Goal: Information Seeking & Learning: Find specific fact

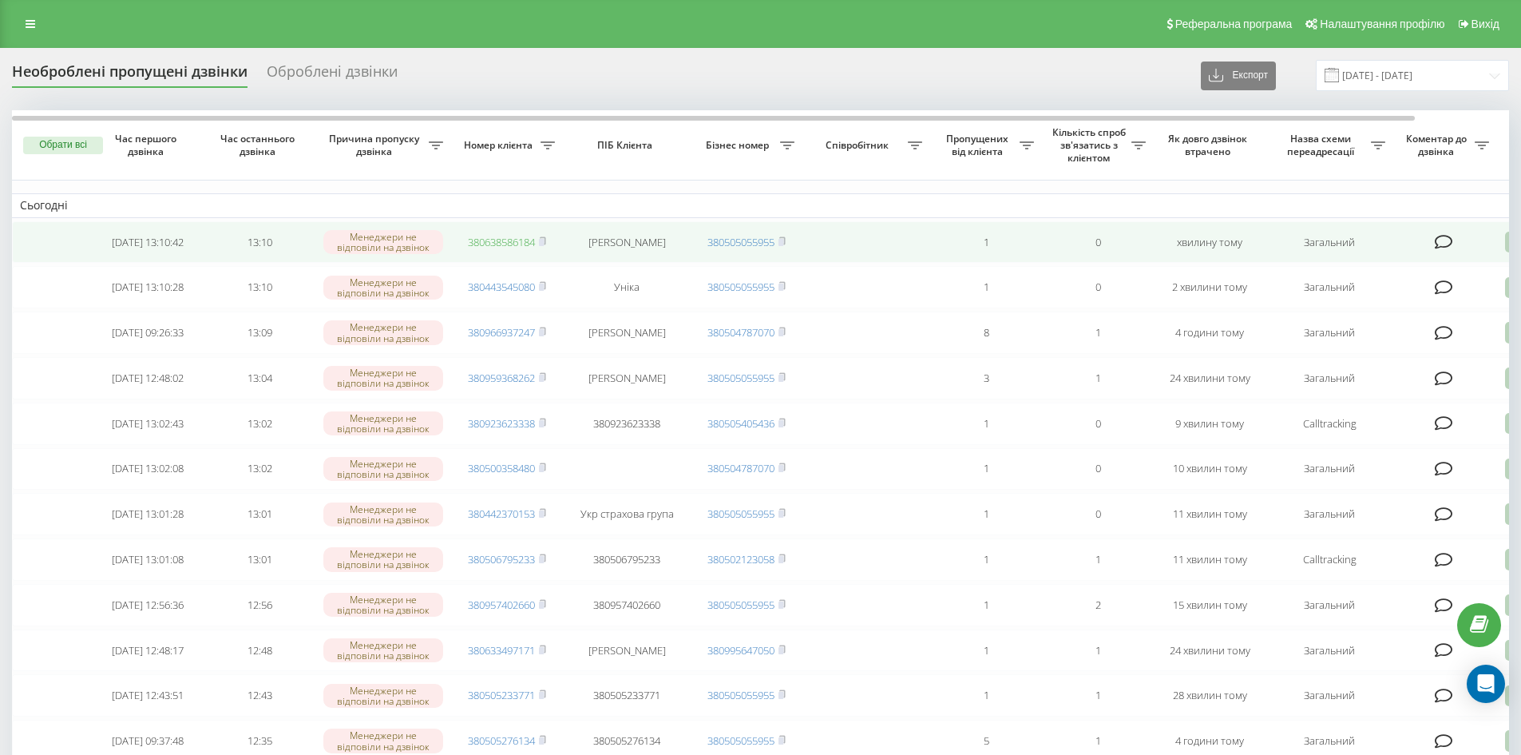
click at [522, 240] on link "380638586184" at bounding box center [501, 242] width 67 height 14
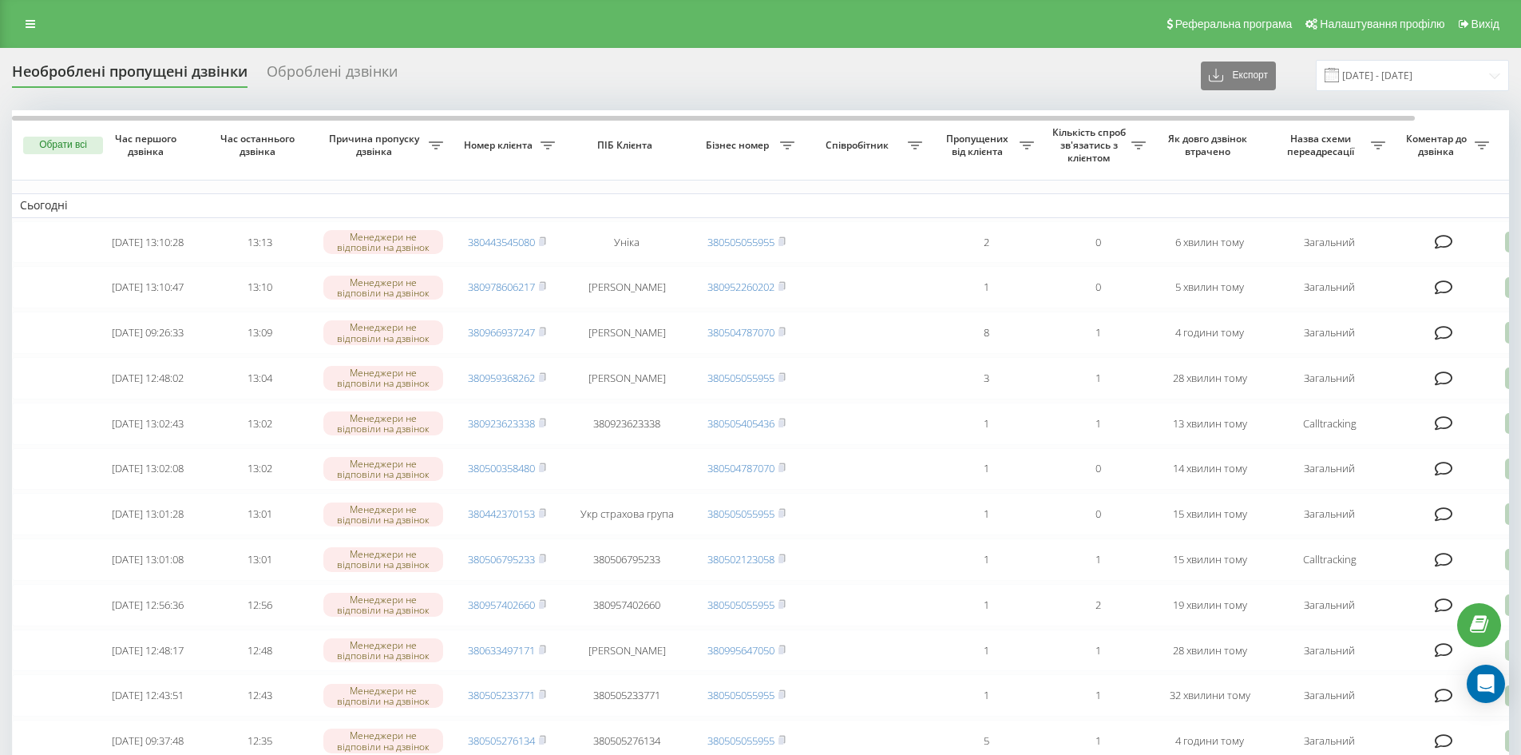
click at [45, 12] on div "Реферальна програма Налаштування профілю Вихід" at bounding box center [760, 24] width 1521 height 48
click at [26, 23] on icon at bounding box center [31, 23] width 10 height 11
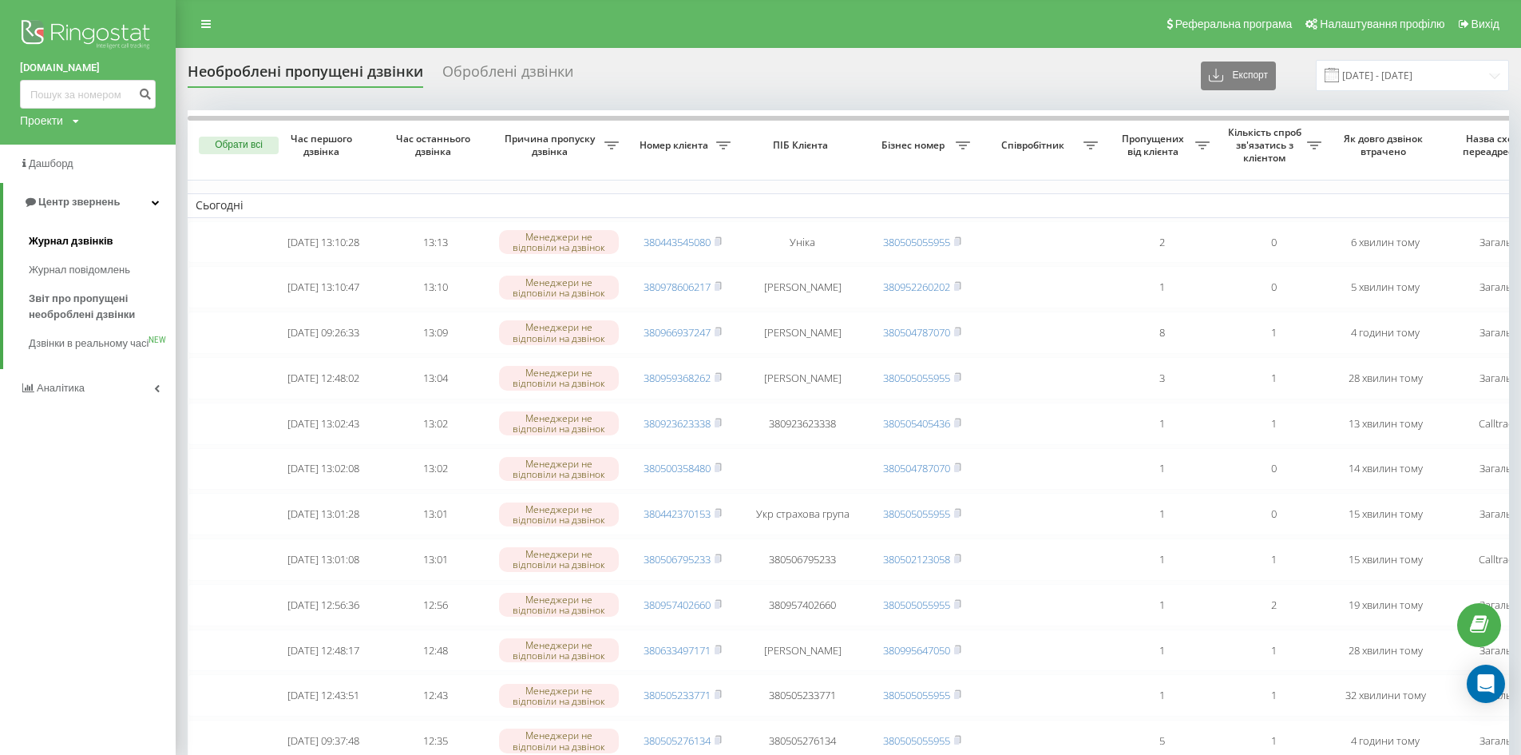
click at [108, 242] on span "Журнал дзвінків" at bounding box center [71, 241] width 85 height 16
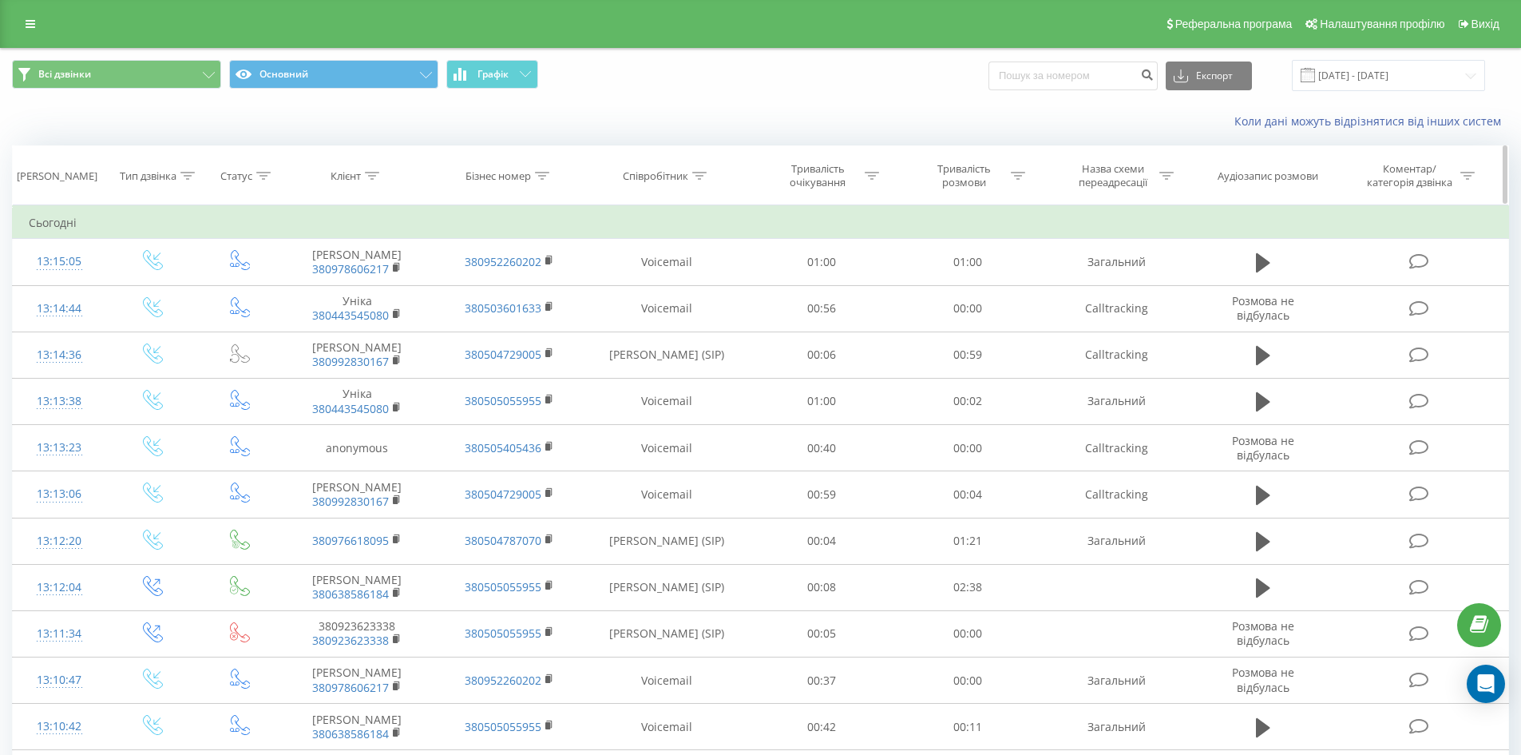
click at [691, 172] on div "Співробітник" at bounding box center [665, 176] width 84 height 14
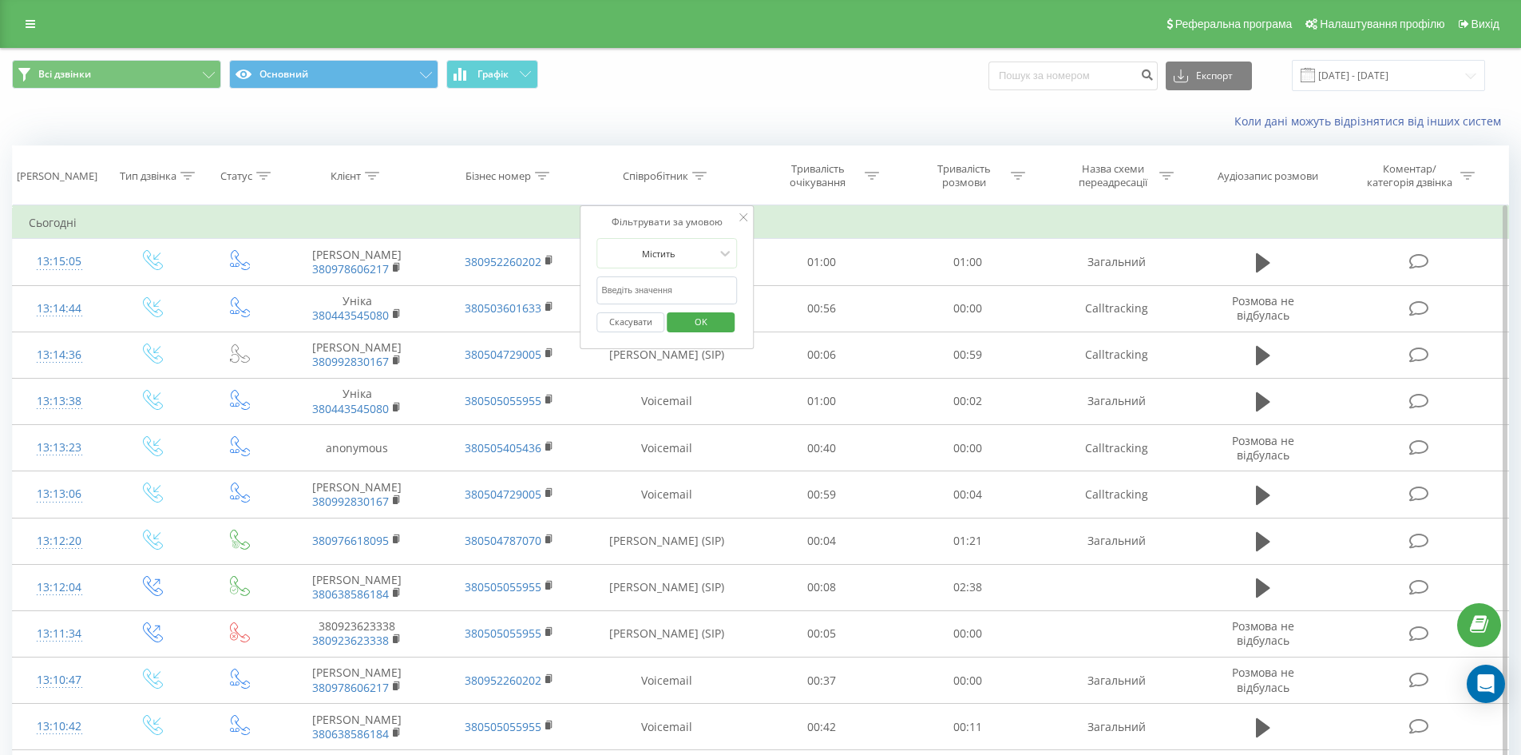
click at [687, 292] on input "text" at bounding box center [666, 290] width 141 height 28
type input "[PERSON_NAME]"
click at [702, 326] on span "OK" at bounding box center [701, 321] width 45 height 25
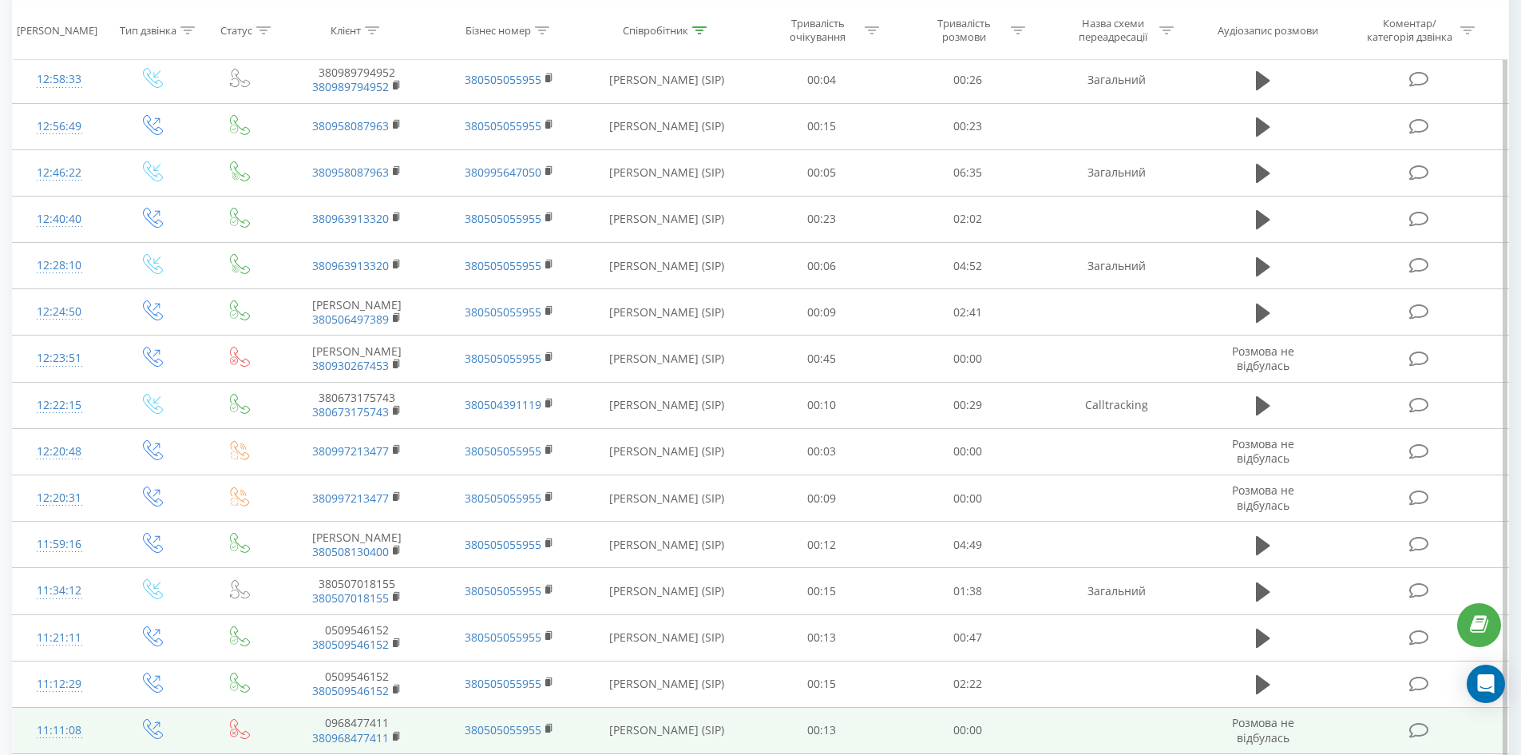
scroll to position [706, 0]
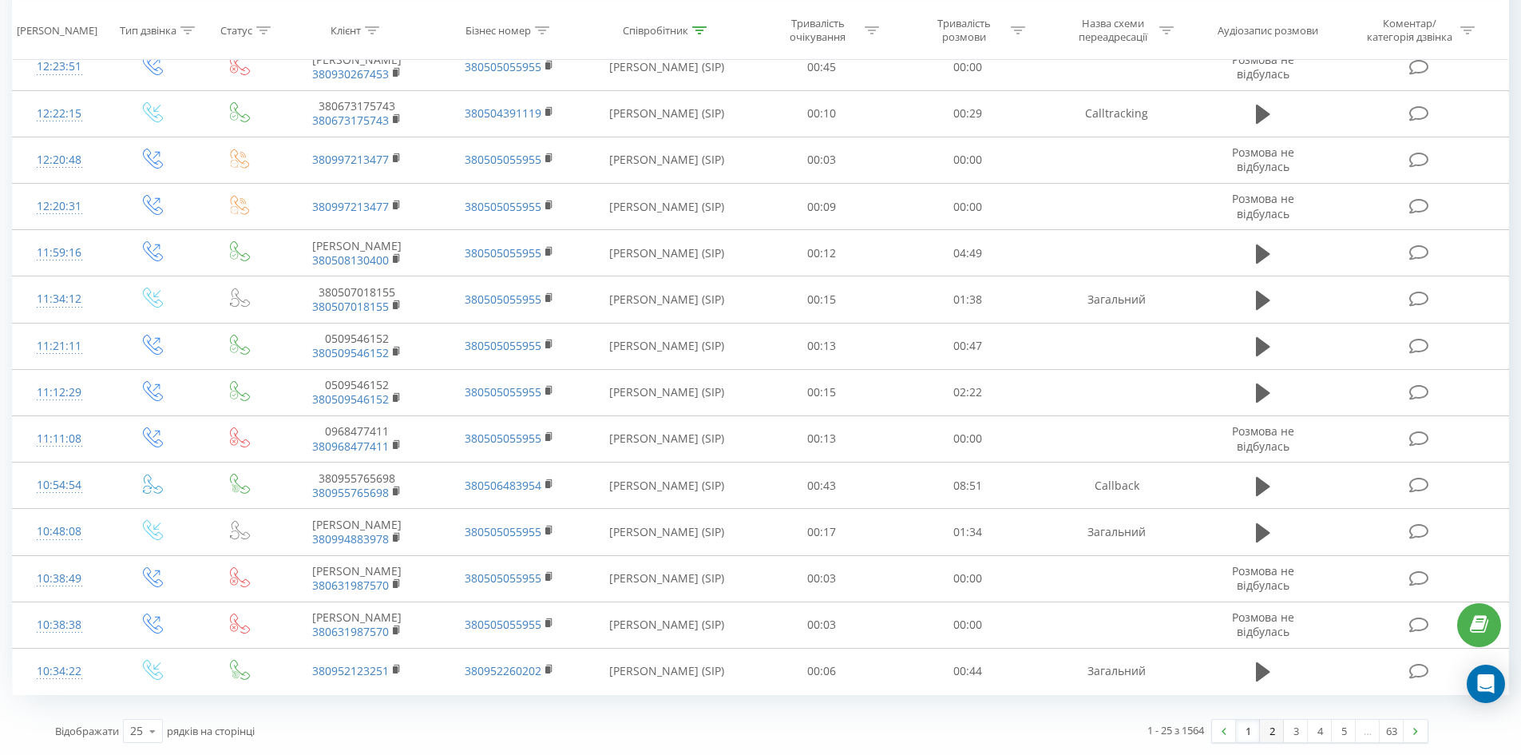
click at [1275, 726] on link "2" at bounding box center [1272, 730] width 24 height 22
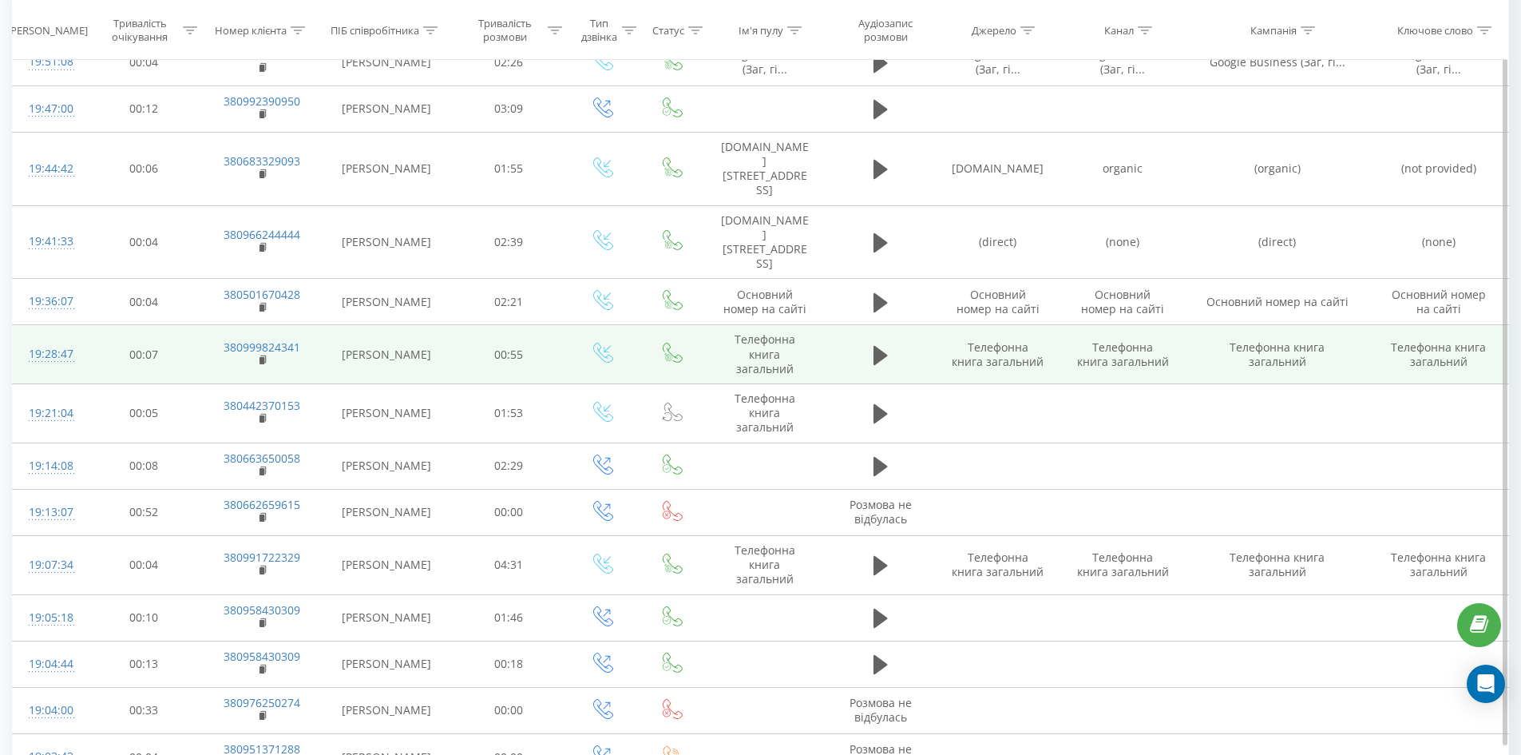
scroll to position [787, 0]
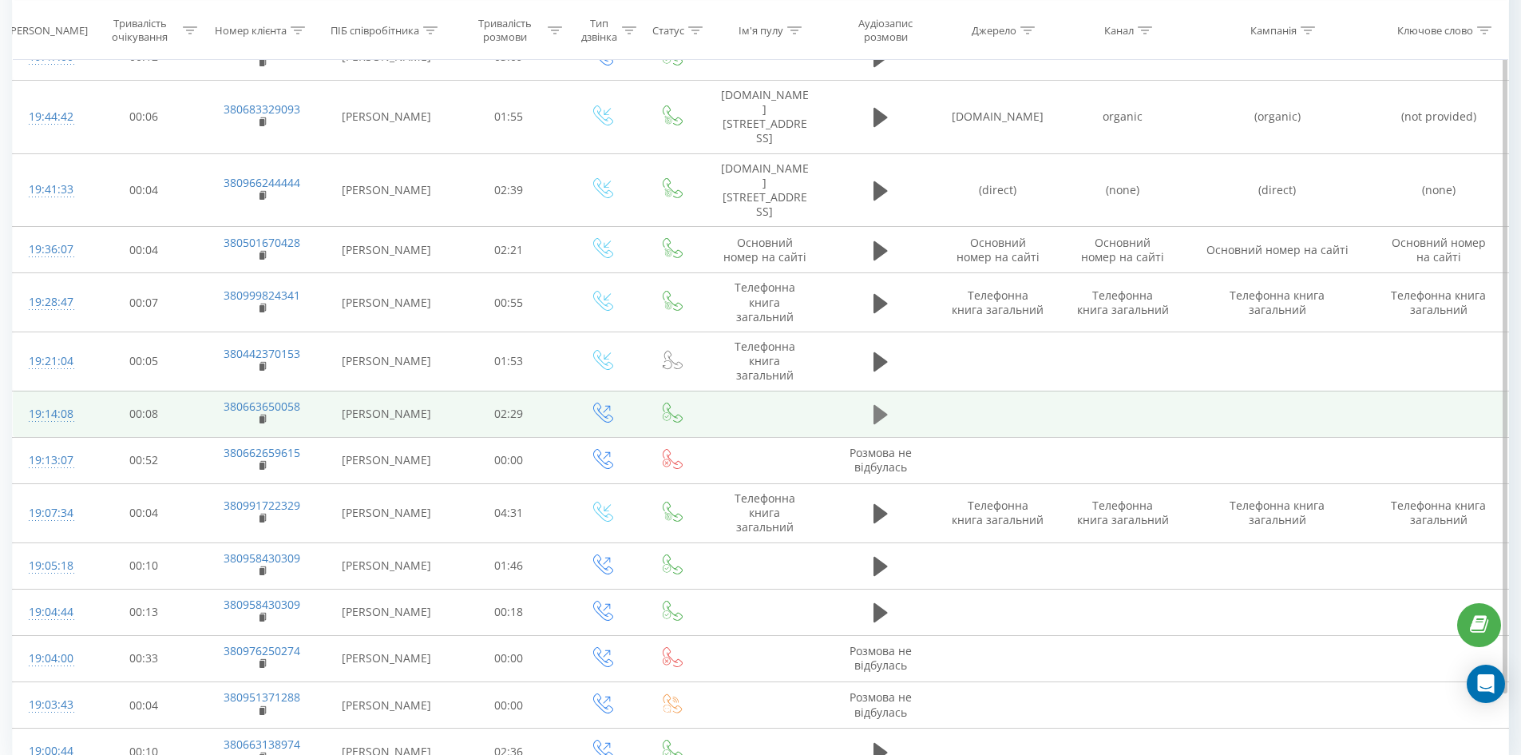
click at [877, 405] on icon at bounding box center [880, 414] width 14 height 19
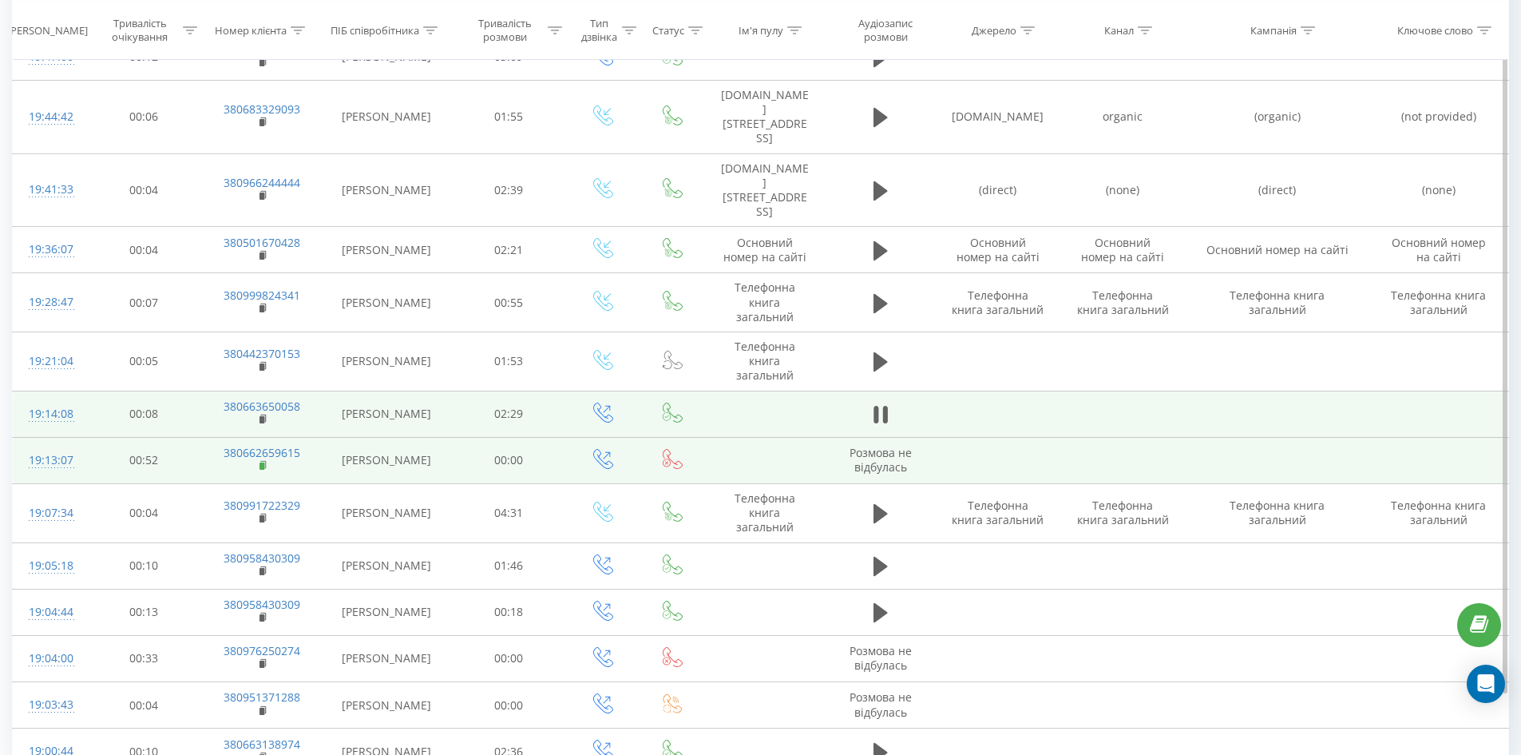
drag, startPoint x: 269, startPoint y: 375, endPoint x: 260, endPoint y: 385, distance: 13.0
click at [260, 462] on rect at bounding box center [261, 465] width 5 height 7
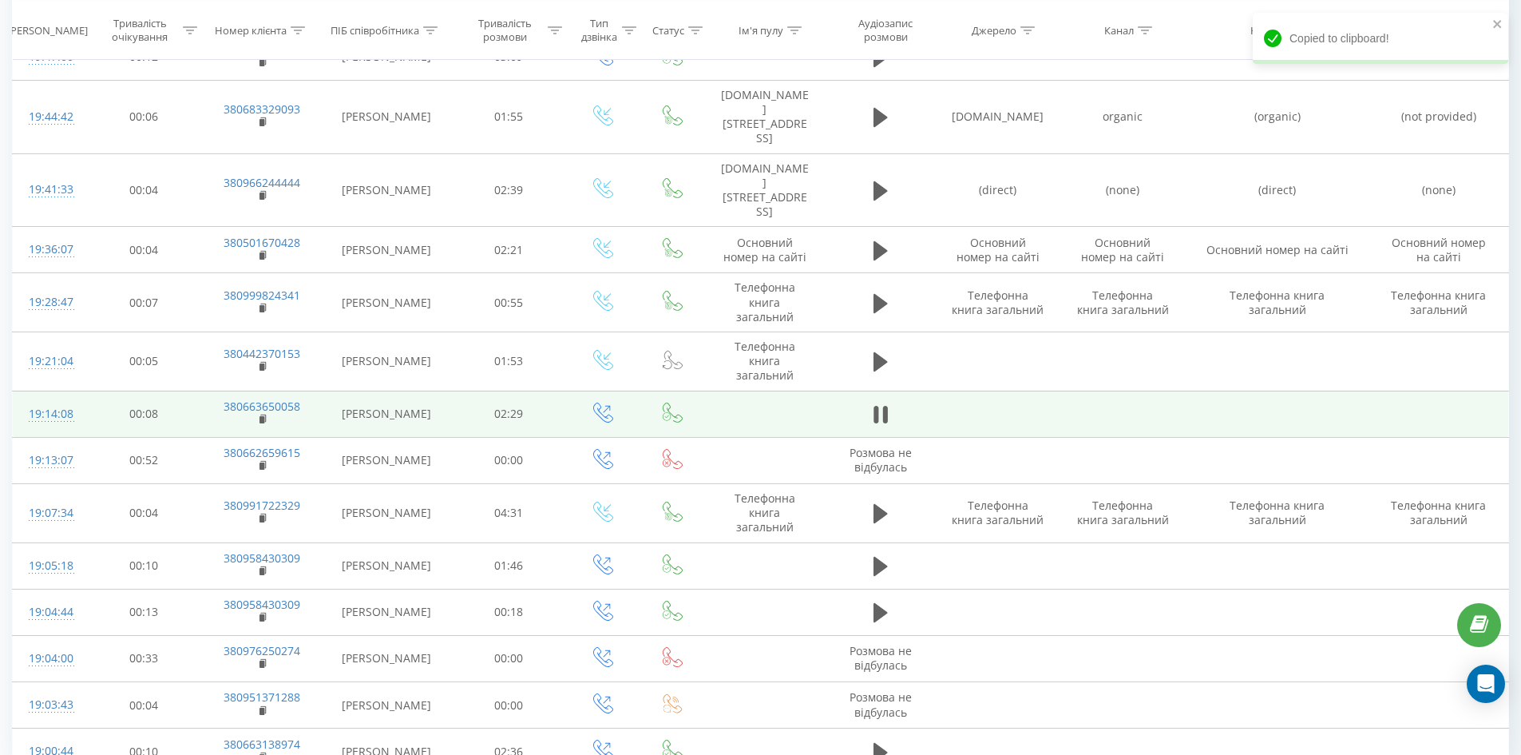
click at [261, 416] on rect at bounding box center [261, 419] width 5 height 7
